Goal: Find specific page/section: Find specific page/section

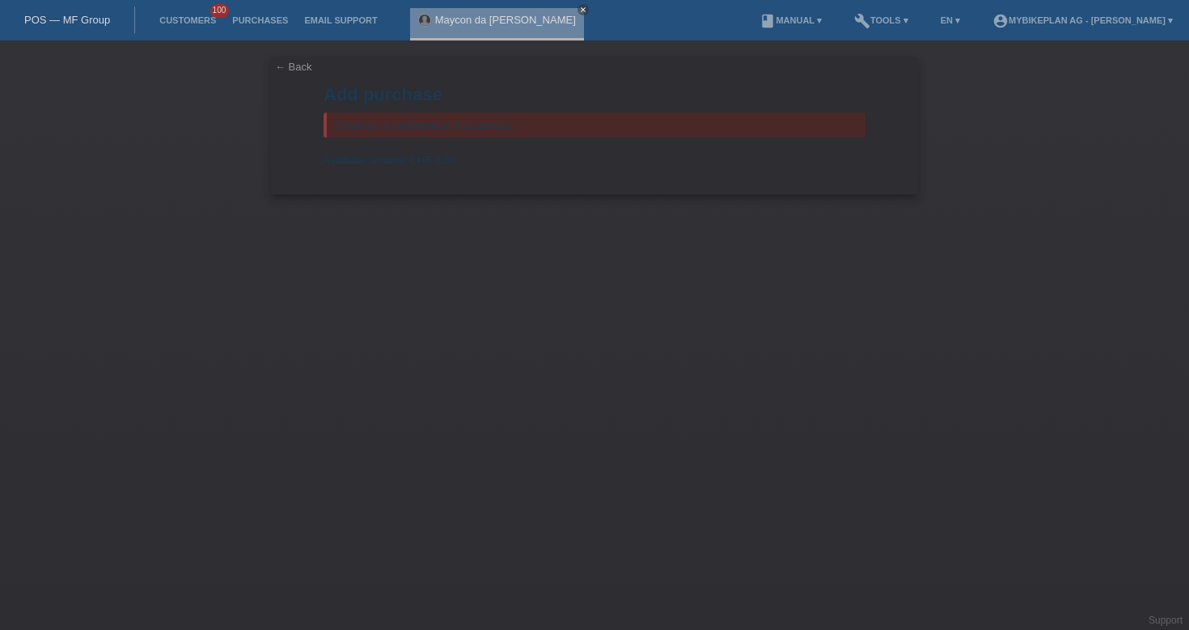
click at [76, 31] on div "POS — MF Group" at bounding box center [67, 19] width 135 height 27
click at [80, 23] on link "POS — MF Group" at bounding box center [67, 20] width 86 height 12
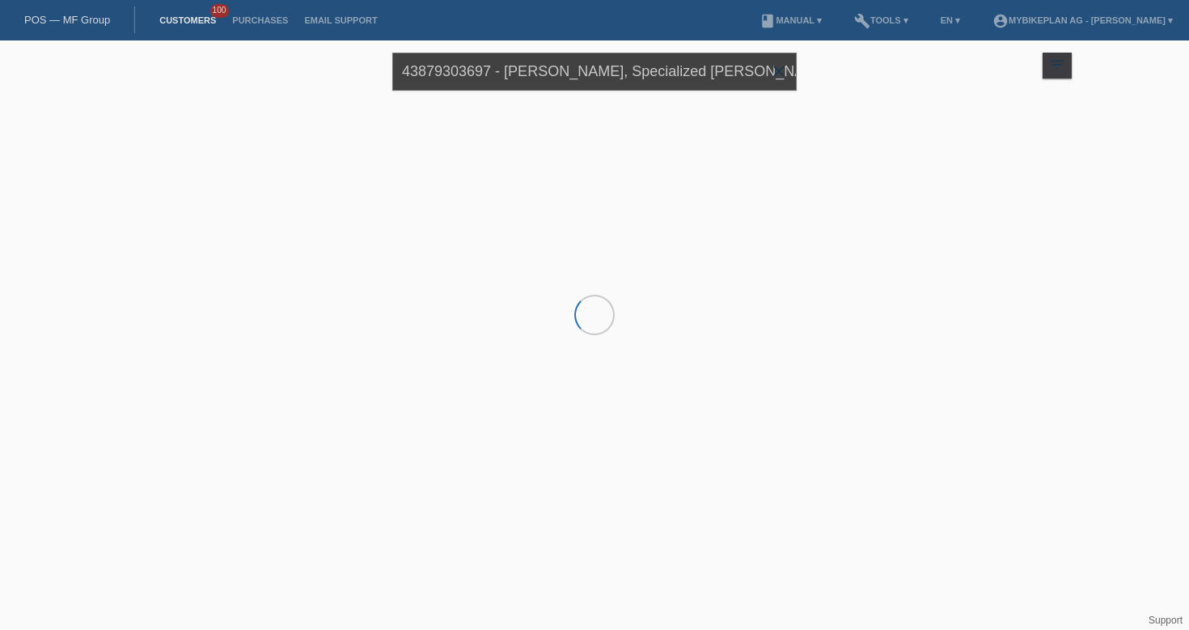
click at [495, 83] on input "43879303697 - [PERSON_NAME], Specialized [PERSON_NAME] Comp Carbon" at bounding box center [594, 72] width 405 height 38
click at [495, 83] on input "43879303697 - Florian Pongratz, Specialized Levo SL Comp Carbon" at bounding box center [594, 72] width 405 height 38
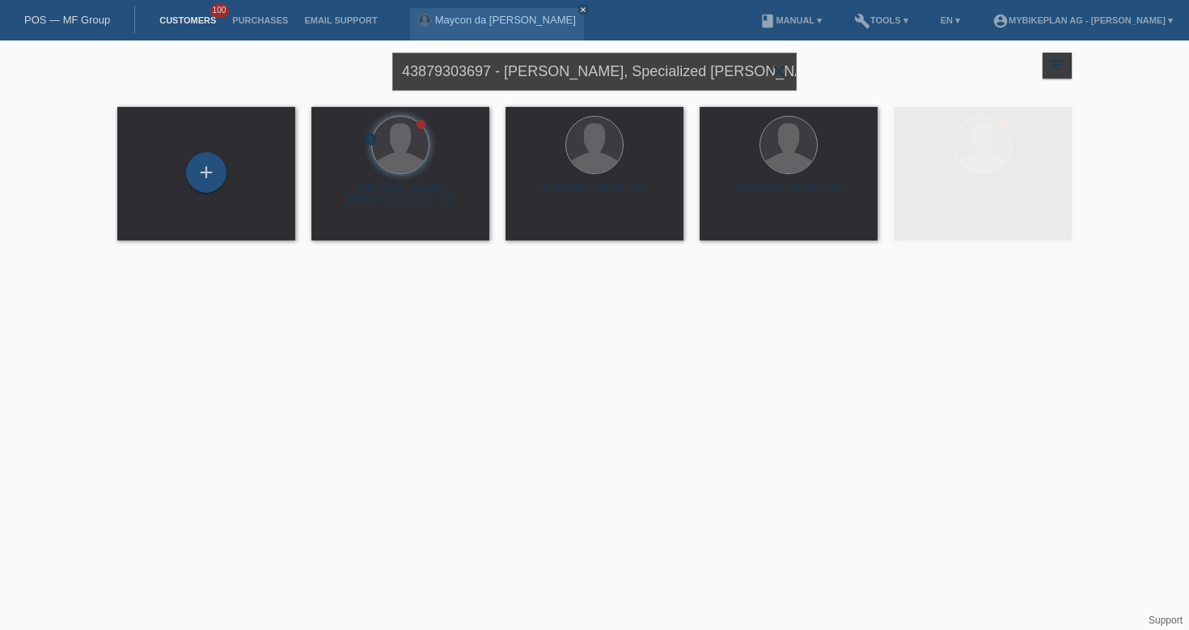
paste input "[PERSON_NAME]"
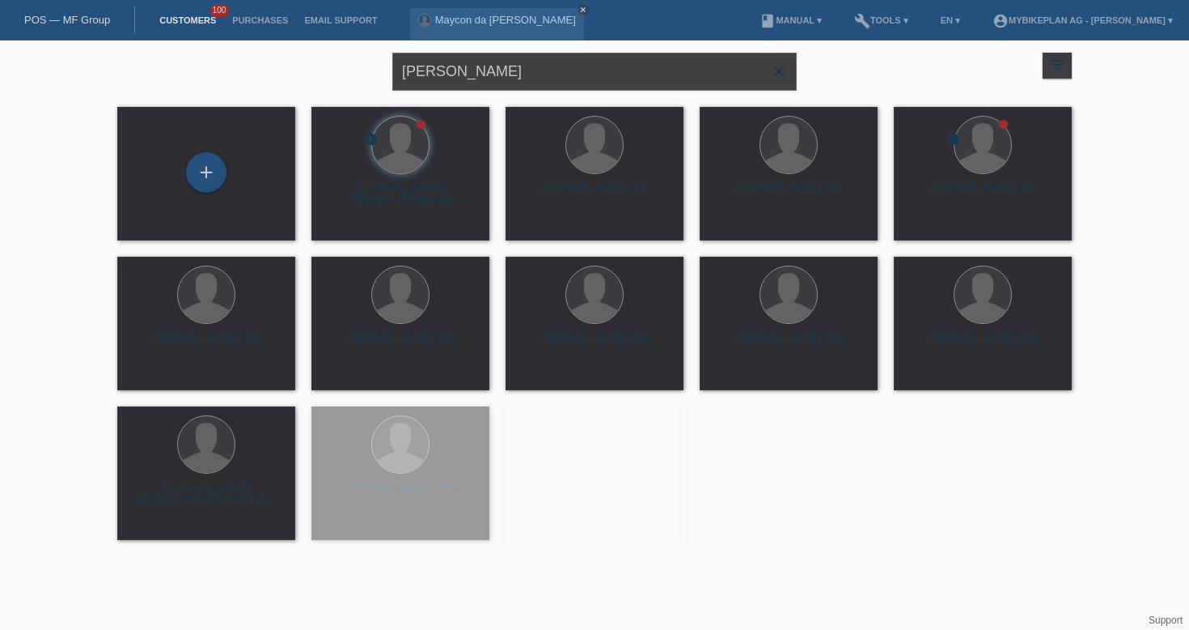
type input "[PERSON_NAME]"
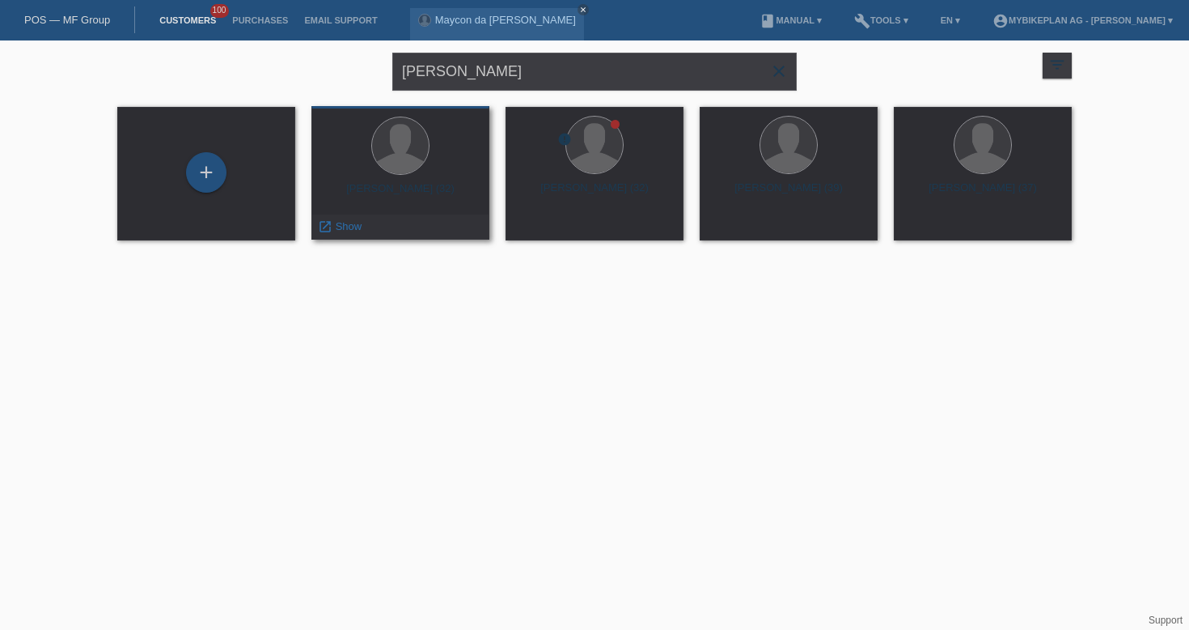
click at [397, 192] on div "Araz Adil (32)" at bounding box center [400, 195] width 152 height 26
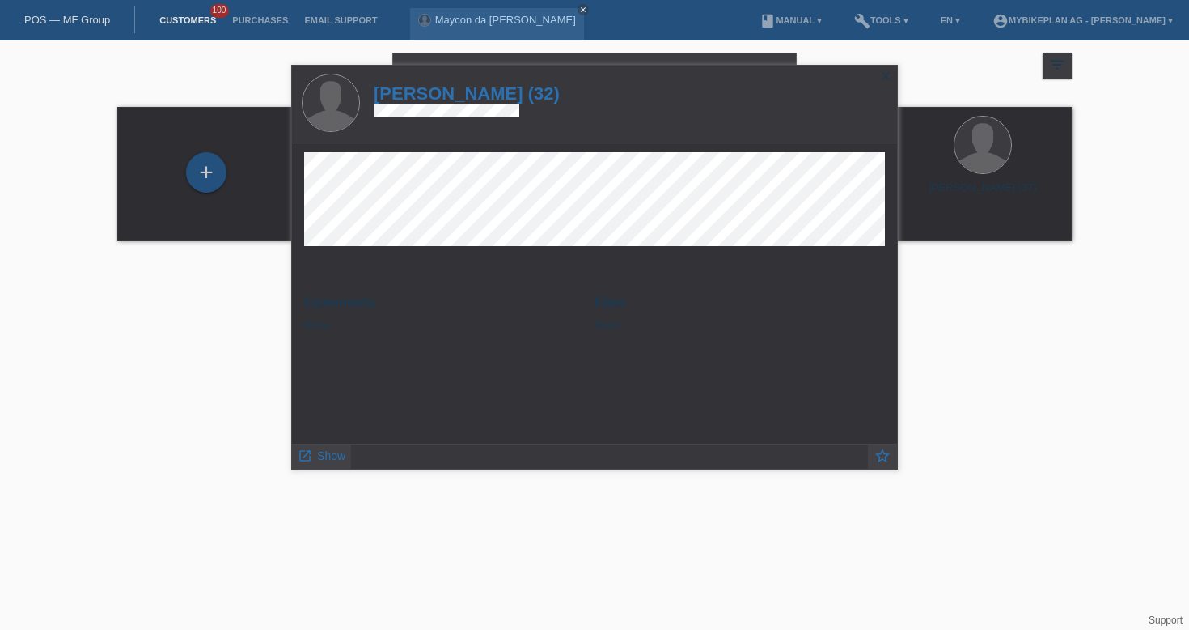
click at [1010, 261] on html "POS — MF Group Customers 100 Purchases Email Support Maycon da Silva Cesar close" at bounding box center [594, 130] width 1189 height 261
click at [890, 75] on icon "close" at bounding box center [886, 76] width 13 height 13
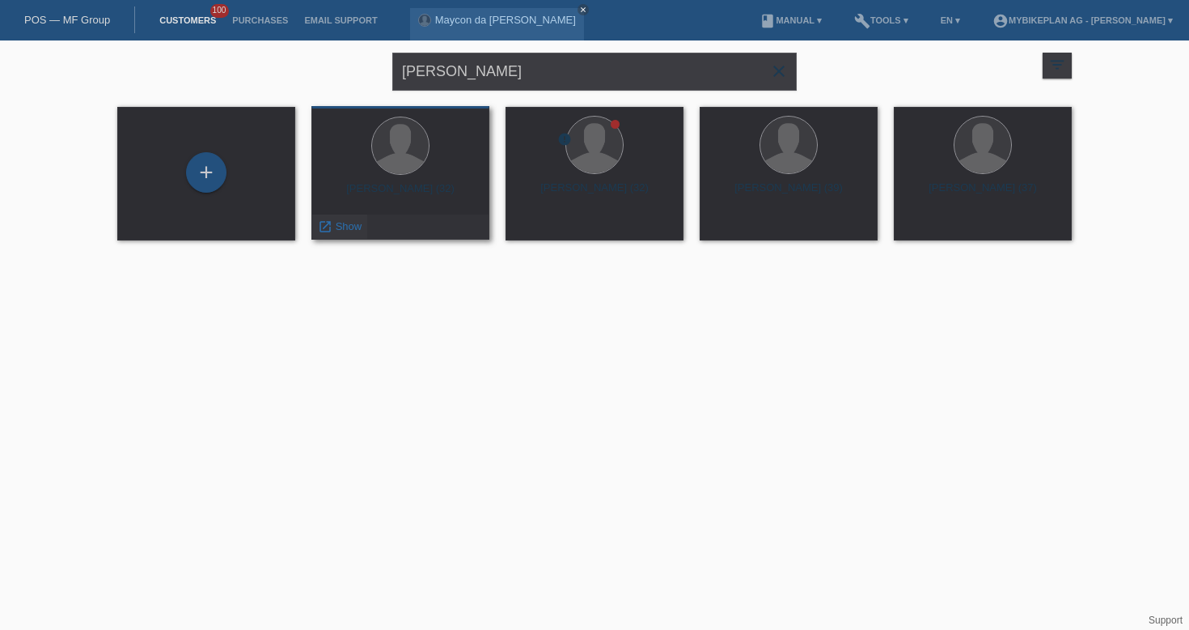
click at [362, 234] on div "launch Show" at bounding box center [339, 226] width 55 height 24
click at [351, 227] on span "Show" at bounding box center [349, 226] width 27 height 12
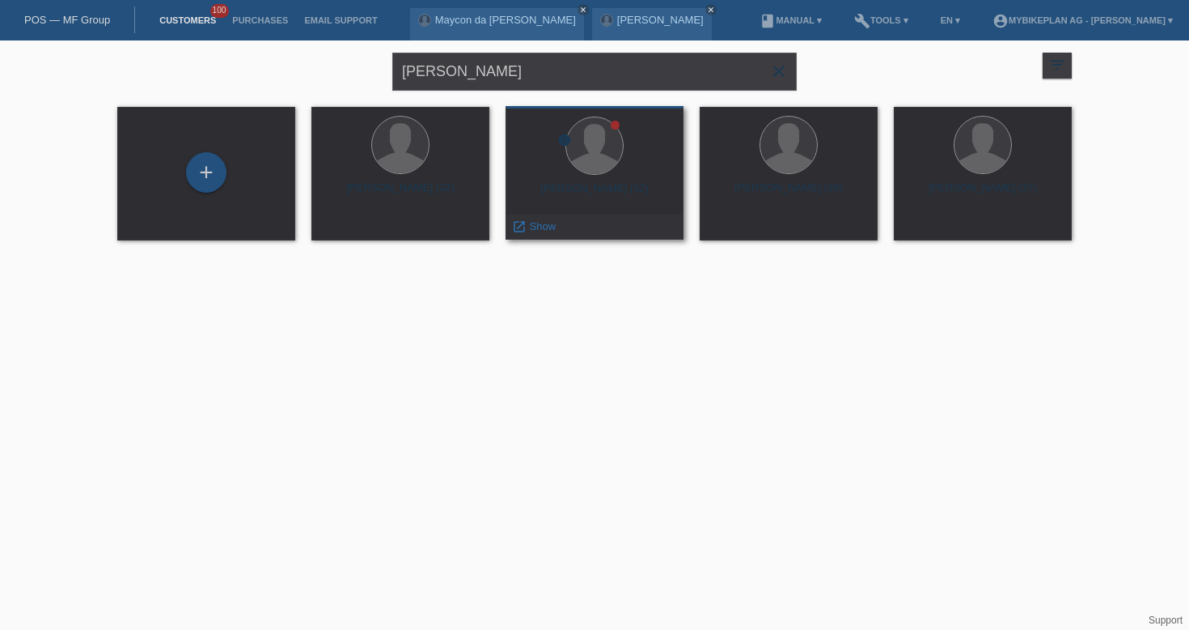
click at [609, 175] on div at bounding box center [595, 147] width 152 height 61
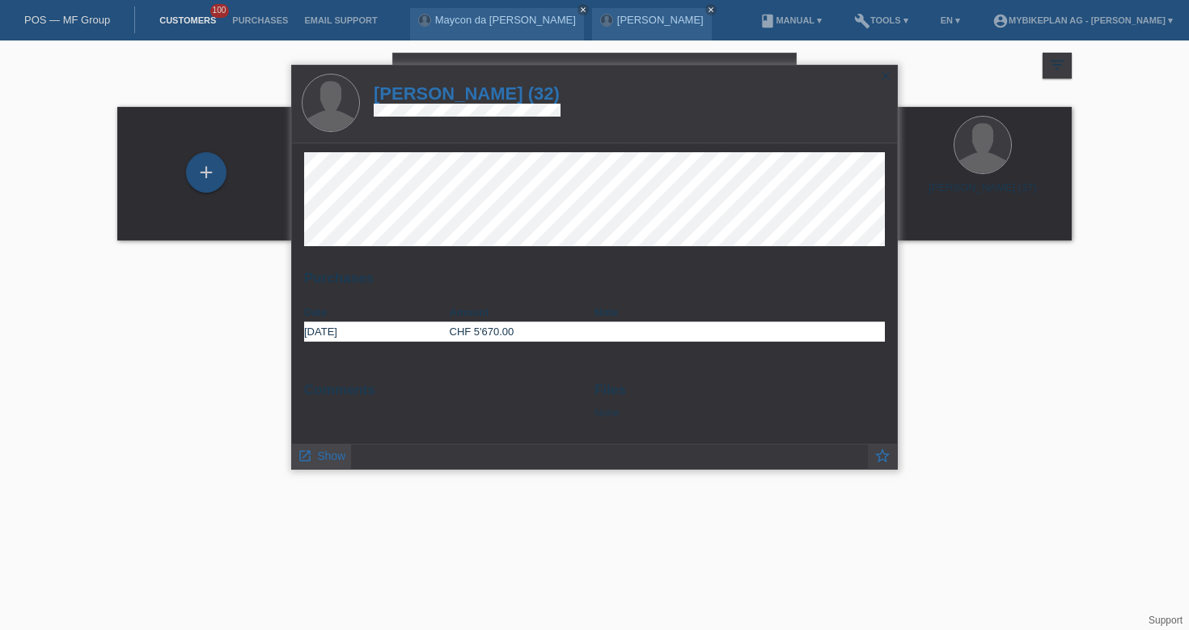
click at [321, 449] on link "launch Show" at bounding box center [322, 454] width 48 height 20
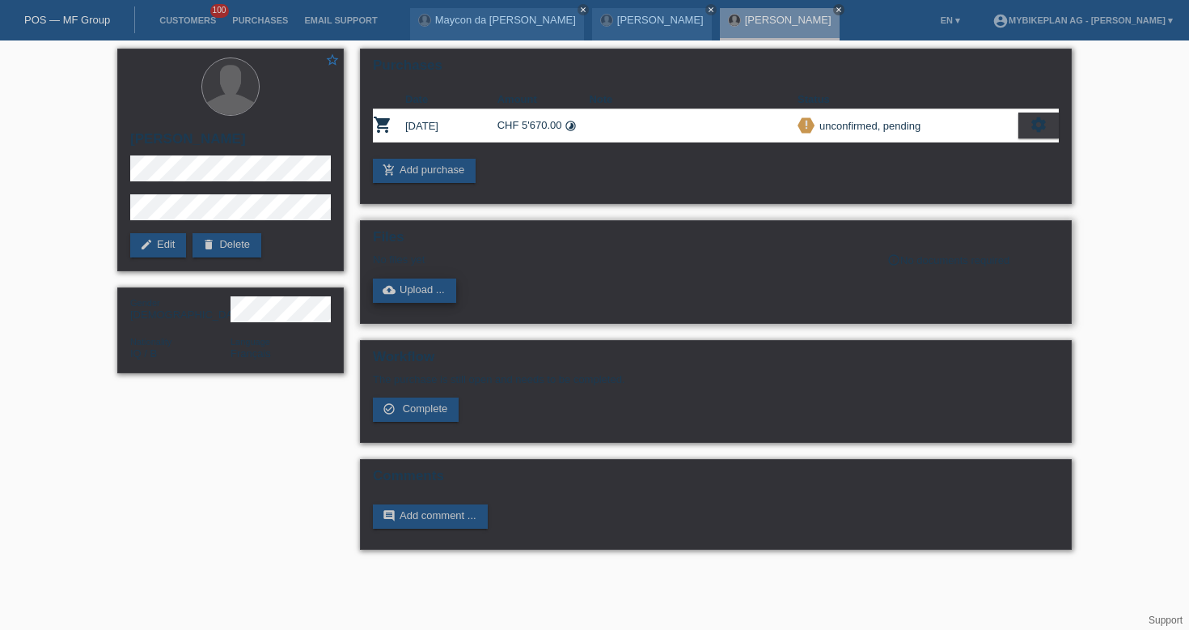
click at [446, 291] on link "cloud_upload Upload ..." at bounding box center [414, 290] width 83 height 24
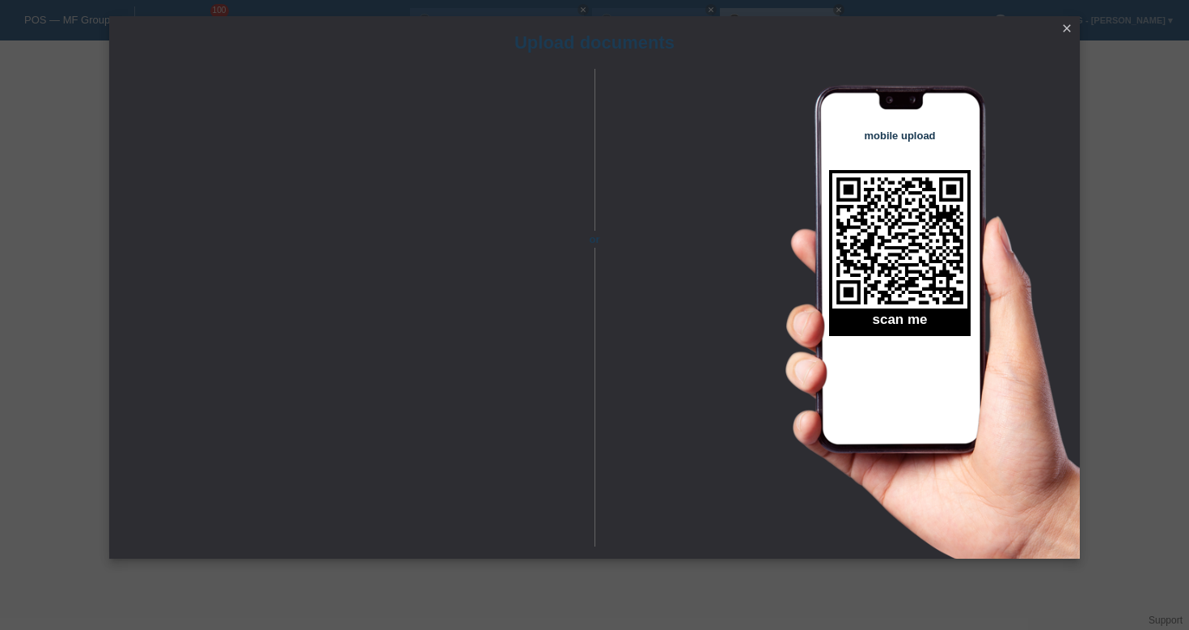
click at [1064, 33] on icon "close" at bounding box center [1067, 28] width 13 height 13
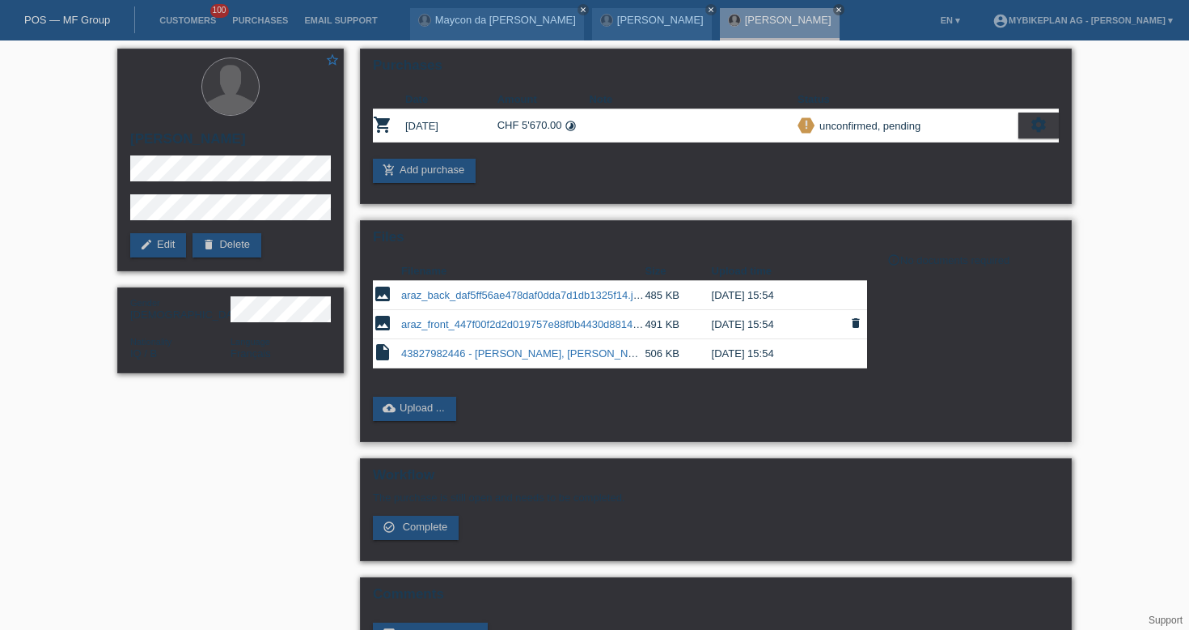
click at [463, 330] on link "araz_front_447f00f2d2d019757e88f0b4430d8814.jpeg" at bounding box center [528, 324] width 254 height 12
